Goal: Navigation & Orientation: Find specific page/section

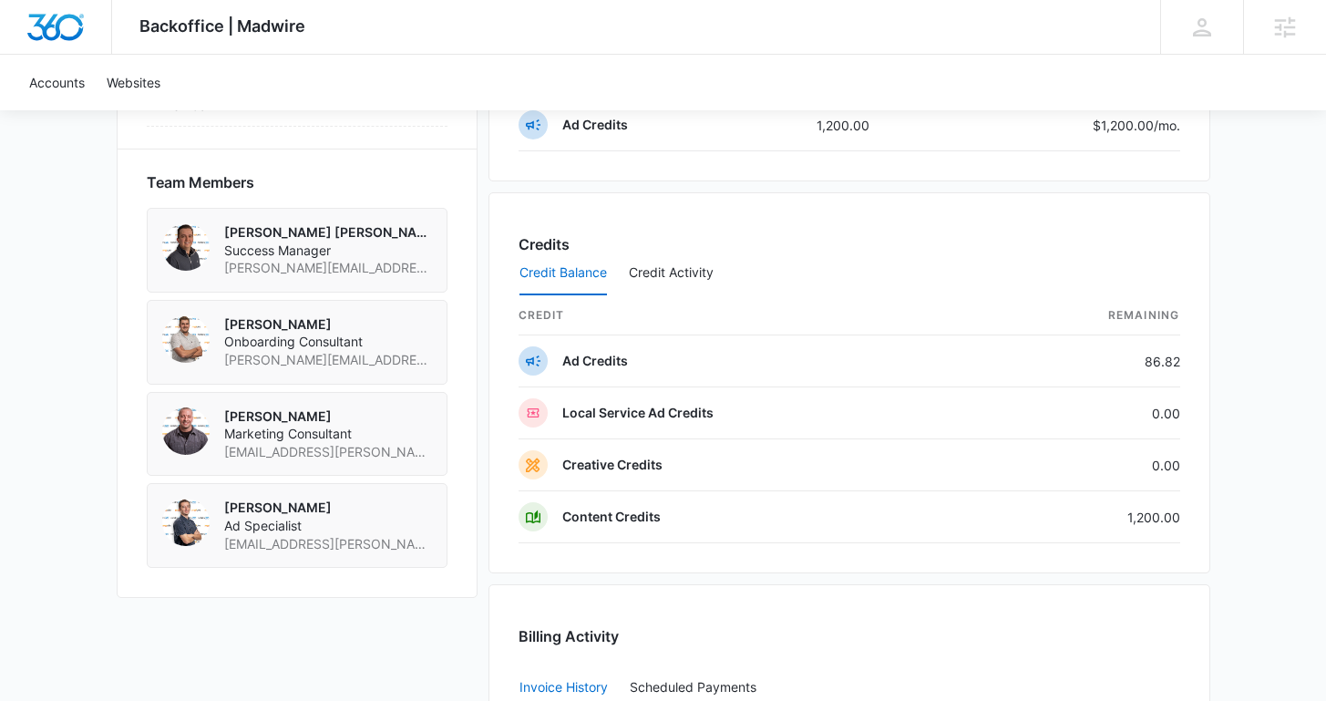
scroll to position [1278, 0]
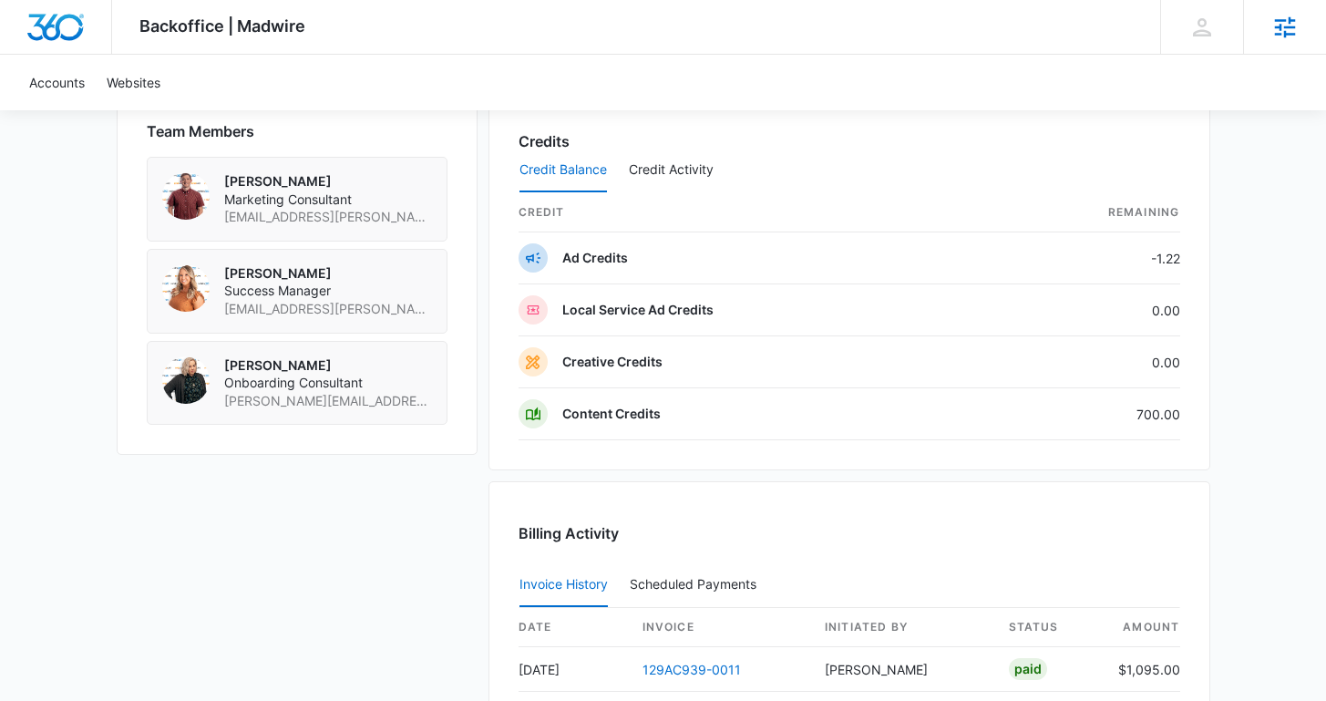
scroll to position [1303, 0]
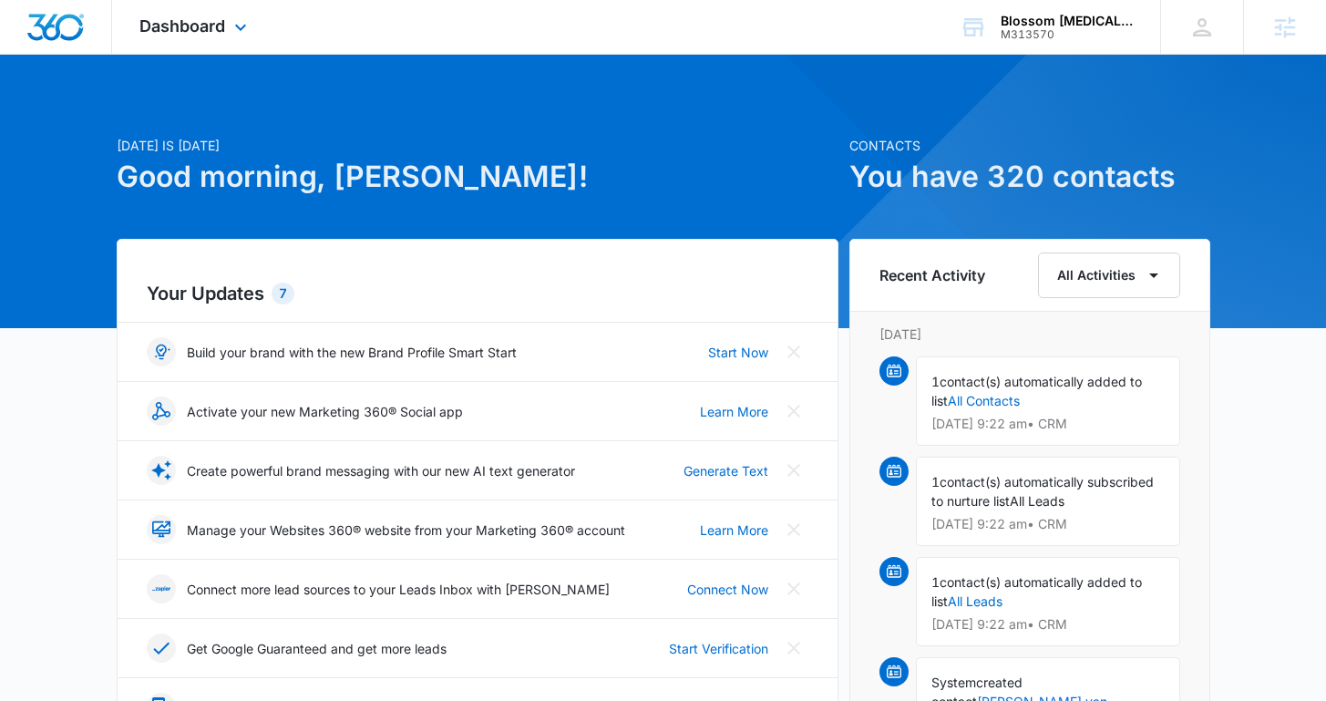
click at [226, 46] on div "Dashboard Apps Reputation Websites Forms CRM Email Social Content Ads Intellige…" at bounding box center [195, 27] width 167 height 54
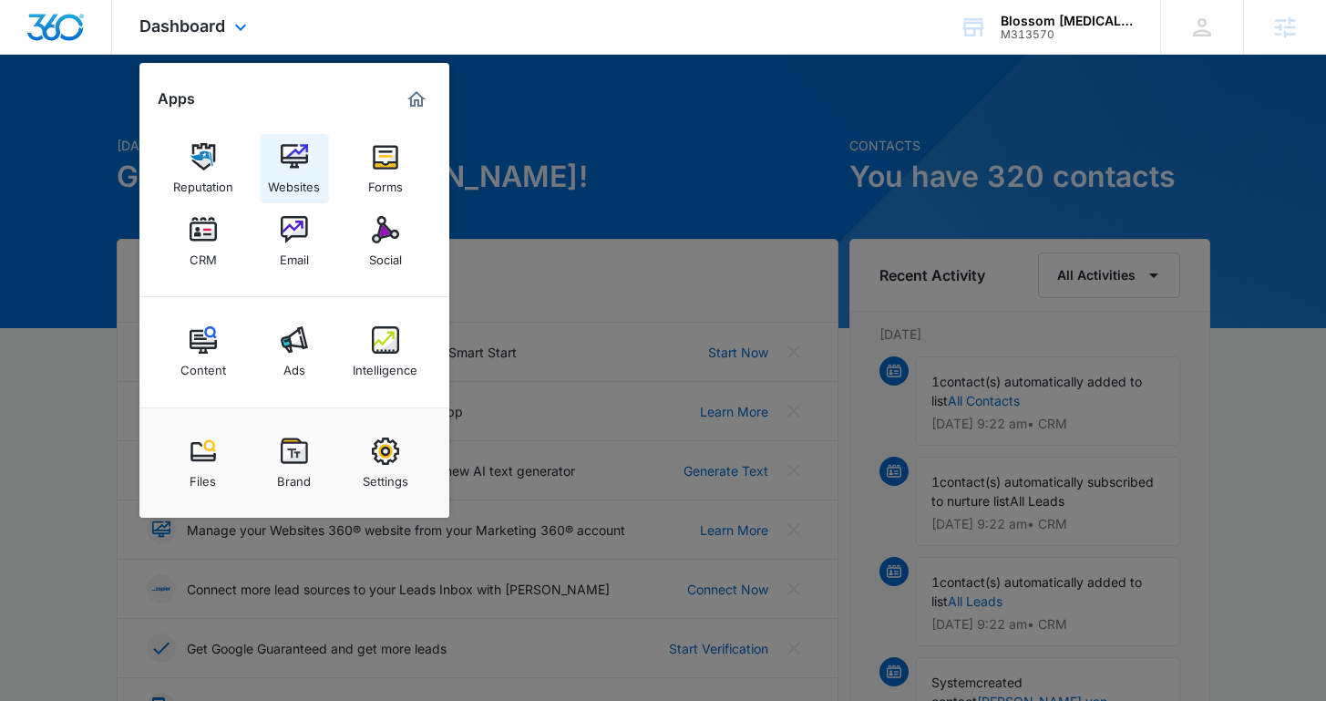
click at [301, 176] on div "Websites" at bounding box center [294, 182] width 52 height 24
